Goal: Check status: Check status

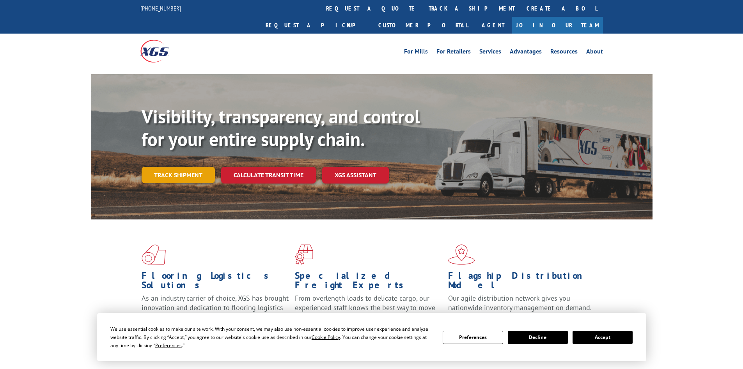
click at [200, 167] on link "Track shipment" at bounding box center [178, 175] width 73 height 16
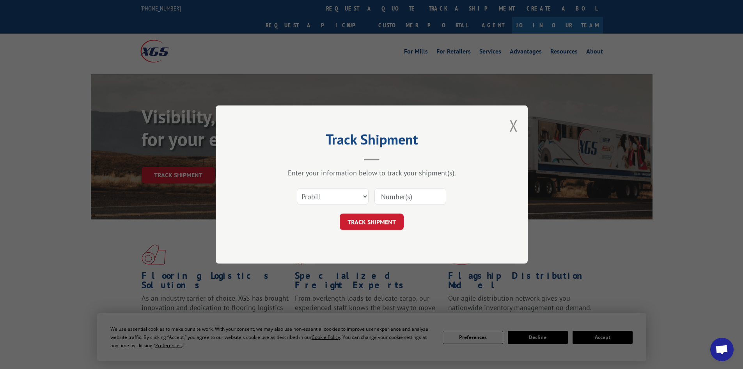
paste input "17689848"
type input "17689848"
click button "TRACK SHIPMENT" at bounding box center [372, 221] width 64 height 16
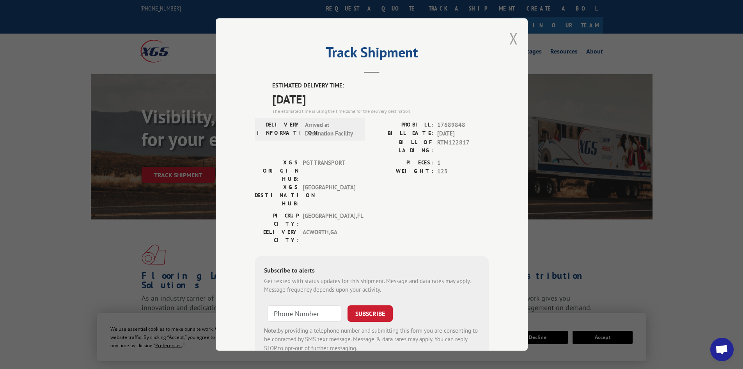
click at [509, 38] on button "Close modal" at bounding box center [513, 38] width 9 height 21
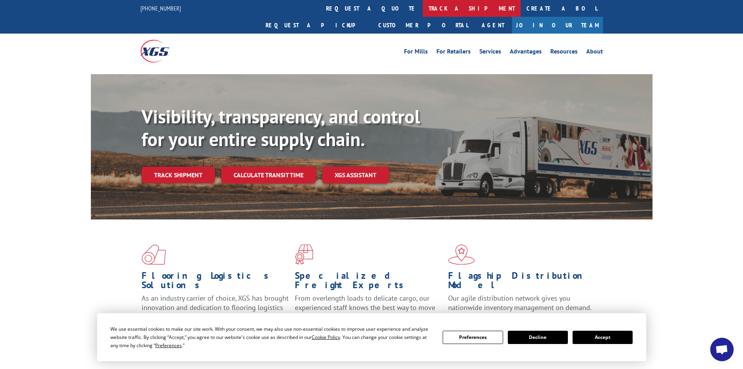
click at [423, 5] on link "track a shipment" at bounding box center [472, 8] width 98 height 17
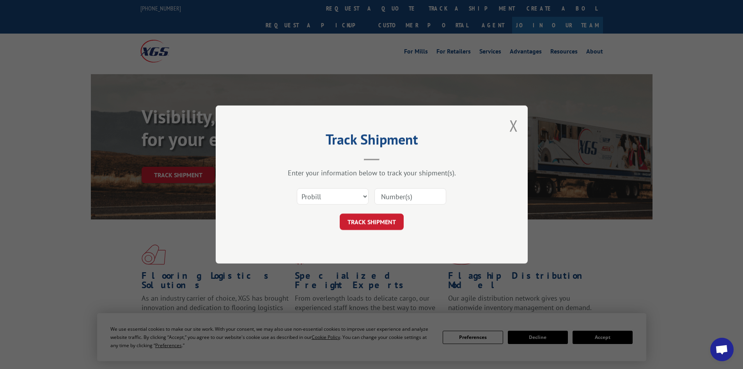
click at [415, 194] on input at bounding box center [410, 196] width 72 height 16
paste input "16387014"
type input "16387014"
click at [388, 218] on button "TRACK SHIPMENT" at bounding box center [372, 221] width 64 height 16
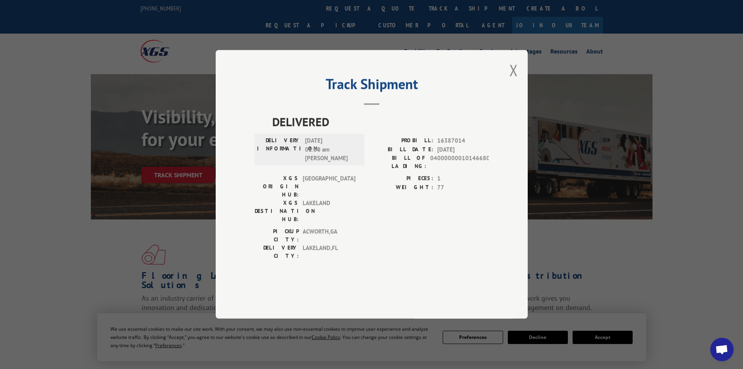
click at [517, 80] on button "Close modal" at bounding box center [513, 70] width 9 height 21
